Goal: Transaction & Acquisition: Purchase product/service

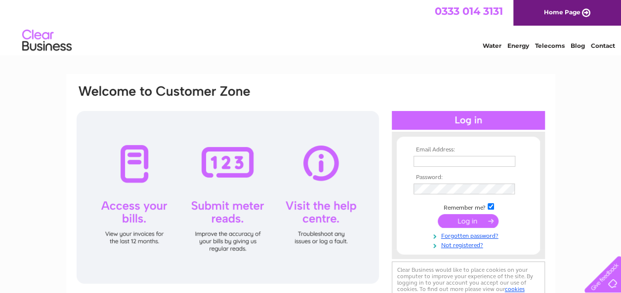
type input "debbie@plantationflorist.co.uk"
click at [465, 218] on input "submit" at bounding box center [468, 221] width 61 height 14
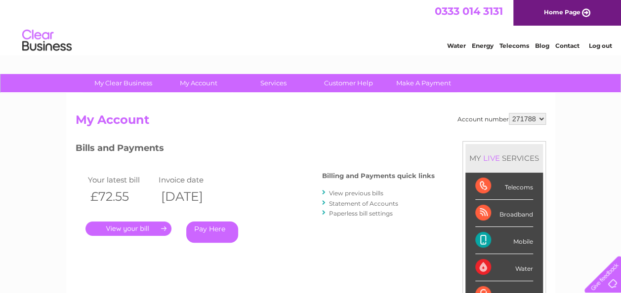
click at [146, 223] on link "." at bounding box center [128, 229] width 86 height 14
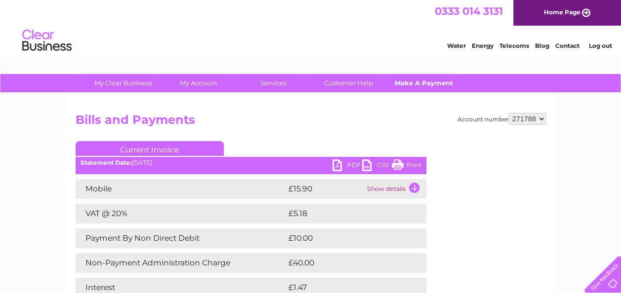
click at [424, 80] on link "Make A Payment" at bounding box center [424, 83] width 82 height 18
click at [424, 84] on link "Make A Payment" at bounding box center [424, 83] width 82 height 18
